Goal: Information Seeking & Learning: Learn about a topic

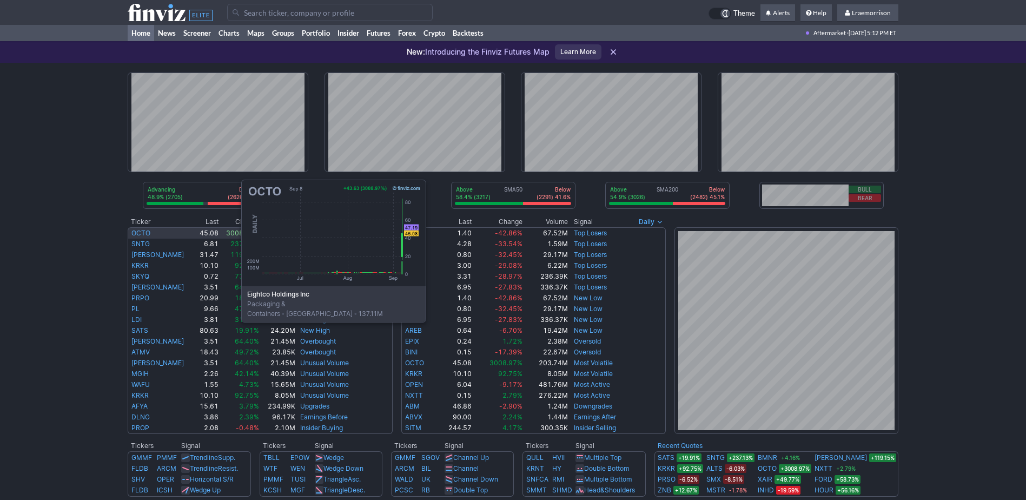
click at [133, 231] on link "OCTO" at bounding box center [140, 233] width 19 height 8
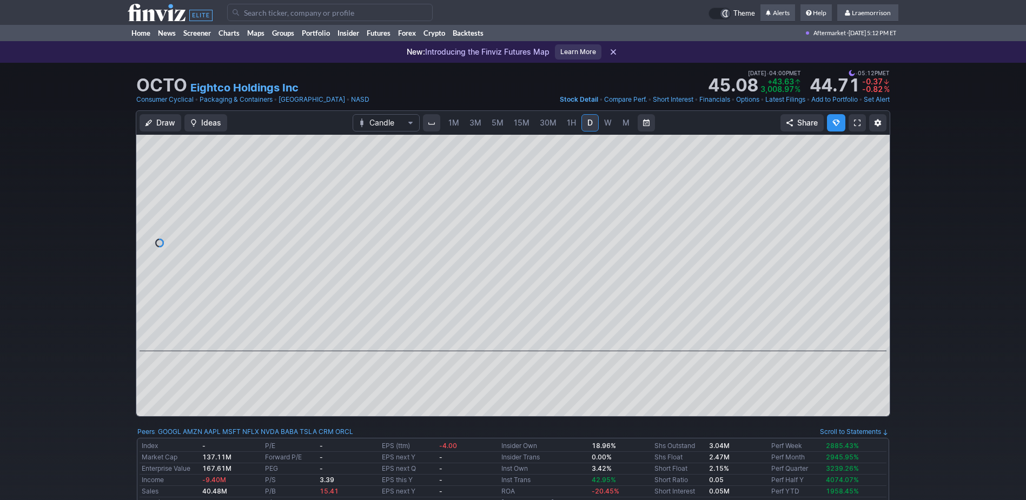
click at [454, 122] on span "1M" at bounding box center [453, 122] width 11 height 9
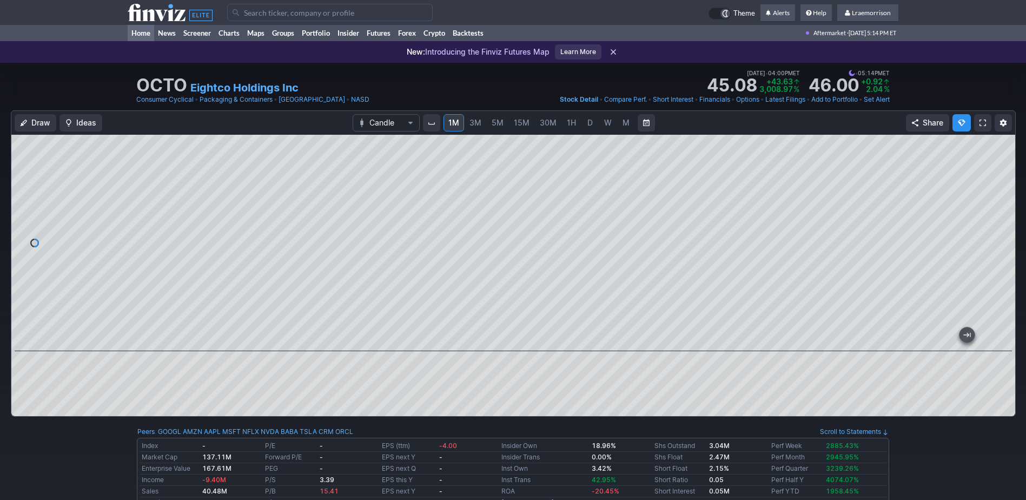
click at [141, 35] on link "Home" at bounding box center [141, 33] width 27 height 16
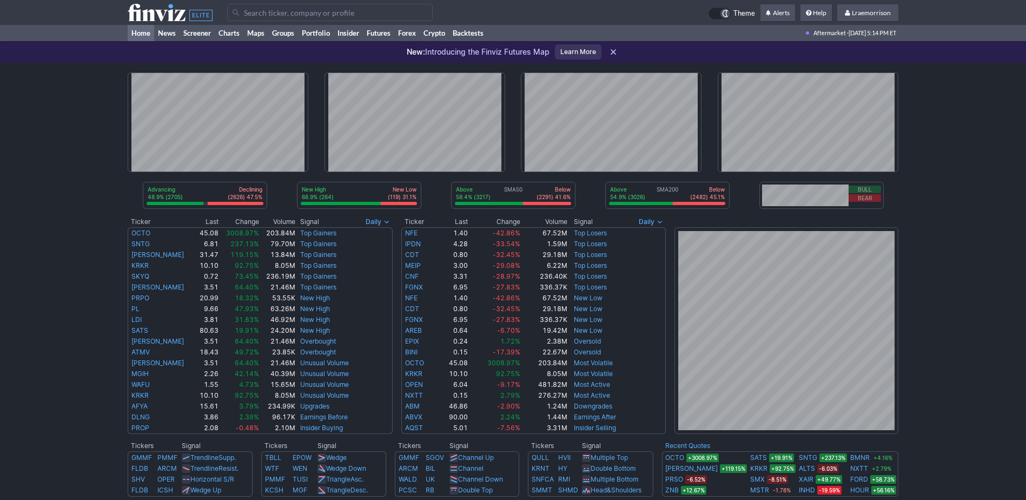
click at [252, 14] on input "Search" at bounding box center [330, 12] width 206 height 17
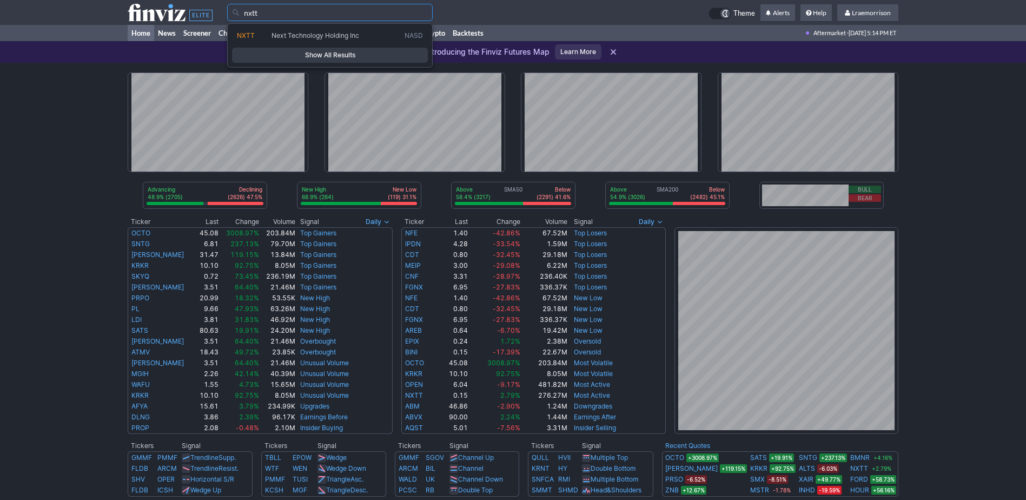
click at [285, 38] on span "Next Technology Holding Inc" at bounding box center [316, 35] width 88 height 8
type input "NXTT"
